Goal: Complete application form: Complete application form

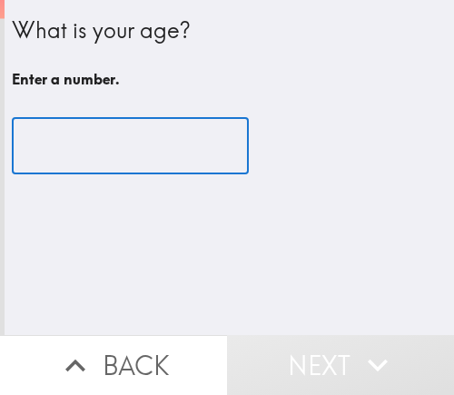
click at [95, 144] on input "number" at bounding box center [130, 146] width 237 height 56
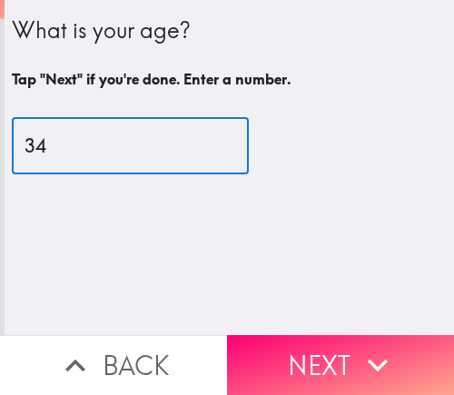
type input "34"
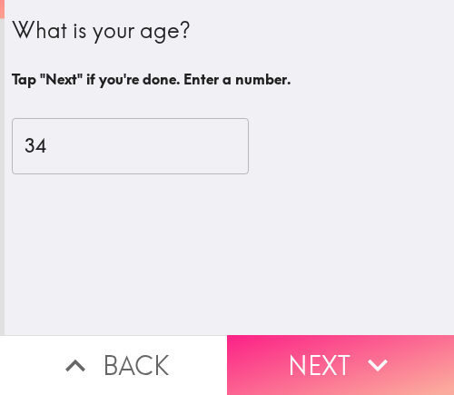
click at [368, 345] on icon "button" at bounding box center [378, 365] width 40 height 40
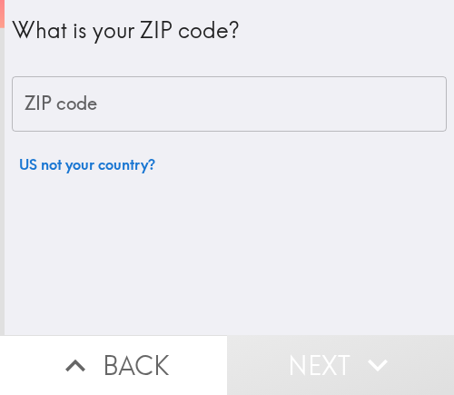
click at [101, 102] on input "ZIP code" at bounding box center [229, 104] width 435 height 56
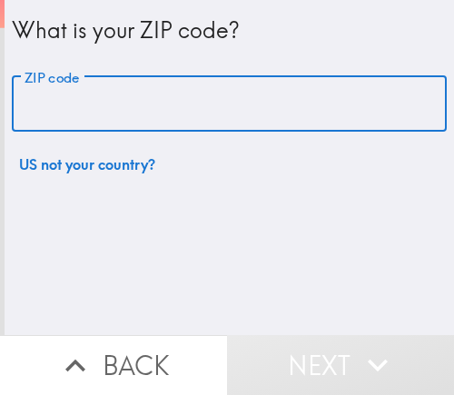
click at [76, 105] on input "ZIP code" at bounding box center [229, 104] width 435 height 56
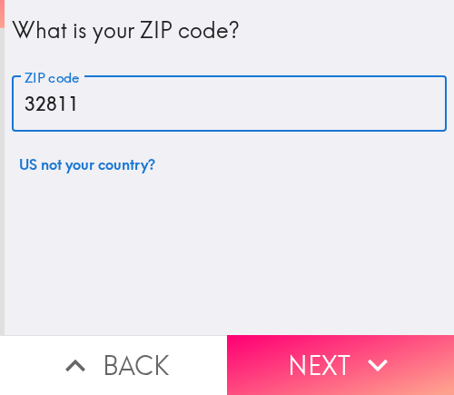
click at [36, 102] on input "32811" at bounding box center [229, 104] width 435 height 56
click at [84, 107] on input "32811" at bounding box center [229, 104] width 435 height 56
click at [209, 121] on input "38112" at bounding box center [229, 104] width 435 height 56
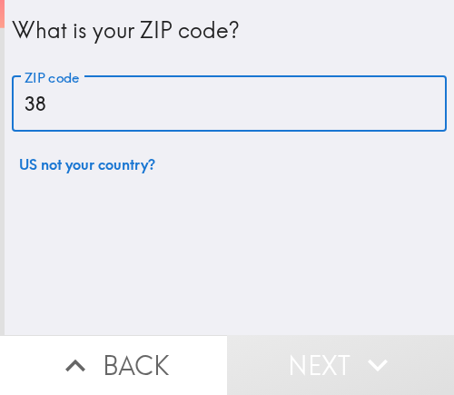
type input "3"
type input "32811"
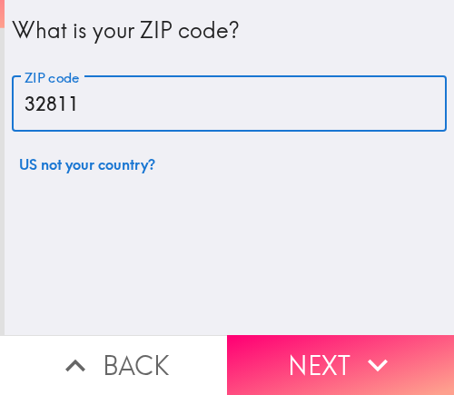
drag, startPoint x: 64, startPoint y: 107, endPoint x: 10, endPoint y: 108, distance: 53.6
click at [12, 109] on input "32811" at bounding box center [229, 104] width 435 height 56
drag, startPoint x: 93, startPoint y: 105, endPoint x: 90, endPoint y: 115, distance: 10.4
click at [93, 105] on input "32811" at bounding box center [229, 104] width 435 height 56
drag, startPoint x: 73, startPoint y: 109, endPoint x: 21, endPoint y: 110, distance: 51.8
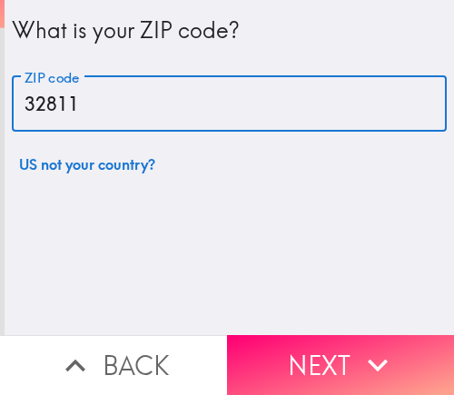
click at [21, 110] on input "32811" at bounding box center [229, 104] width 435 height 56
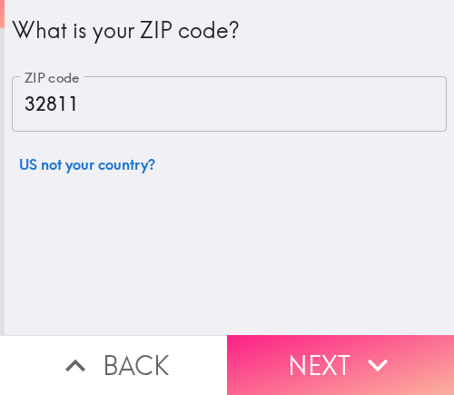
click at [272, 338] on button "Next" at bounding box center [340, 365] width 227 height 60
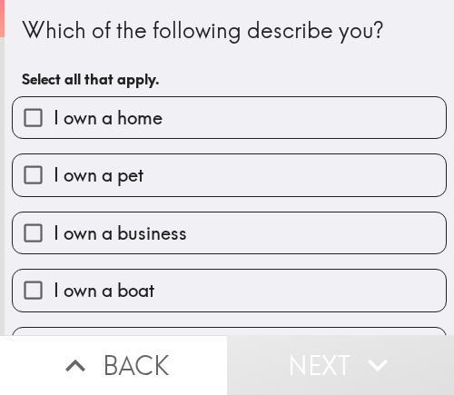
drag, startPoint x: 114, startPoint y: 231, endPoint x: 9, endPoint y: 373, distance: 176.1
click at [114, 231] on span "I own a business" at bounding box center [121, 233] width 134 height 25
click at [54, 231] on input "I own a business" at bounding box center [33, 233] width 41 height 41
checkbox input "true"
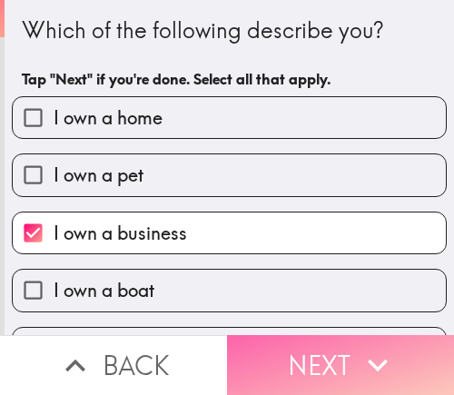
click at [335, 371] on button "Next" at bounding box center [340, 365] width 227 height 60
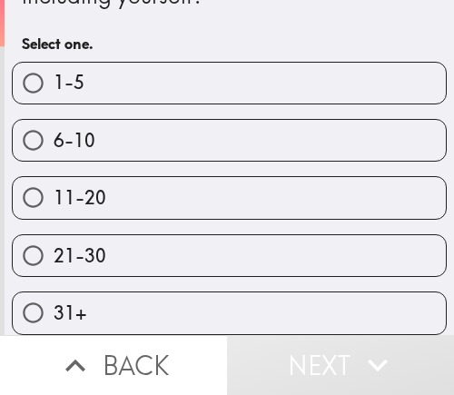
scroll to position [79, 0]
click at [148, 241] on label "21-30" at bounding box center [229, 255] width 433 height 41
click at [54, 241] on input "21-30" at bounding box center [33, 255] width 41 height 41
radio input "true"
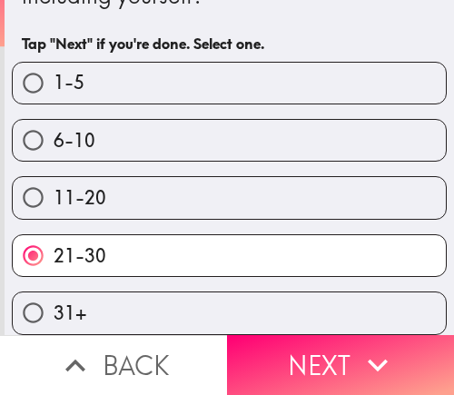
click at [321, 350] on button "Next" at bounding box center [340, 365] width 227 height 60
